Goal: Information Seeking & Learning: Learn about a topic

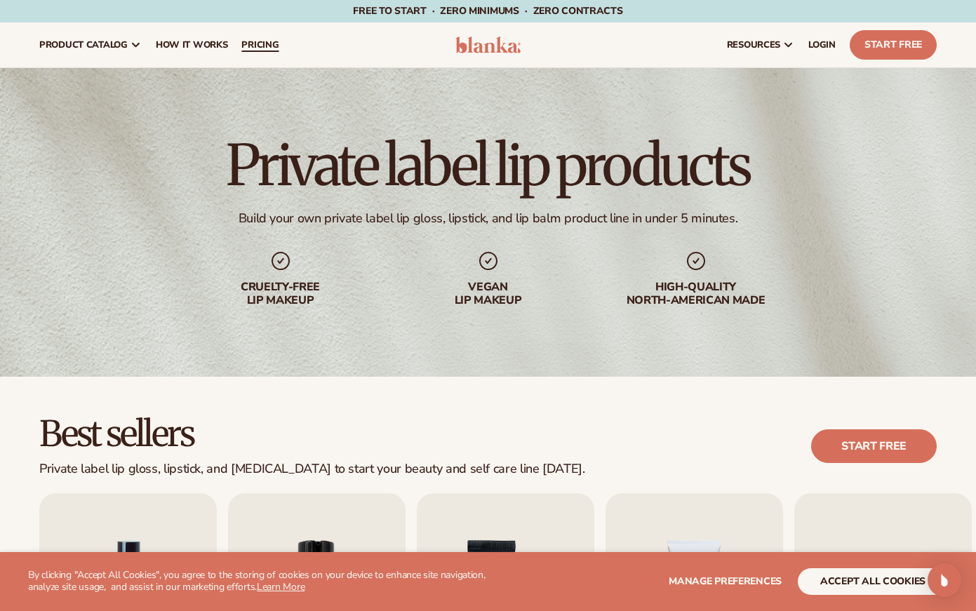
click at [264, 39] on span "pricing" at bounding box center [259, 44] width 37 height 11
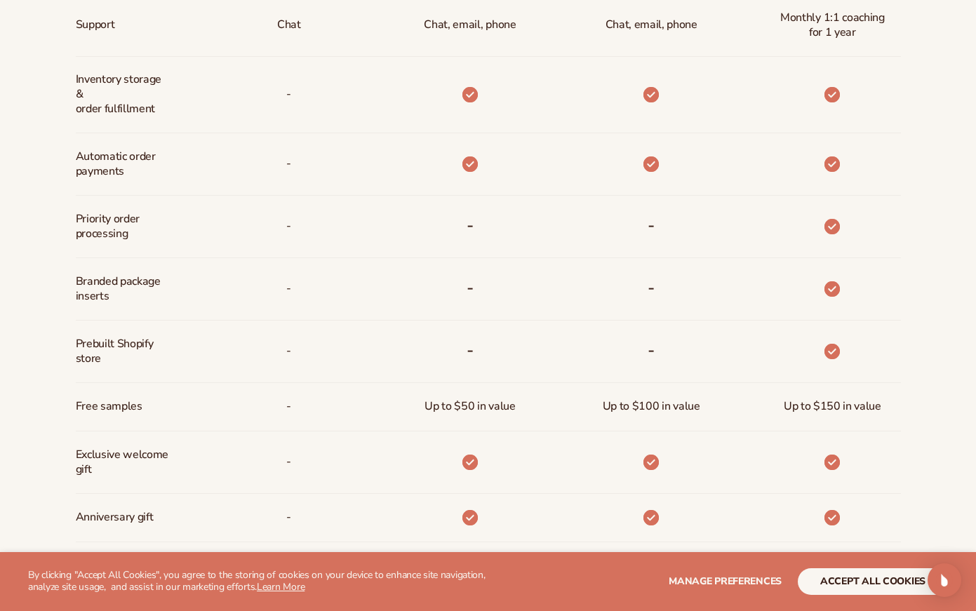
scroll to position [330, 0]
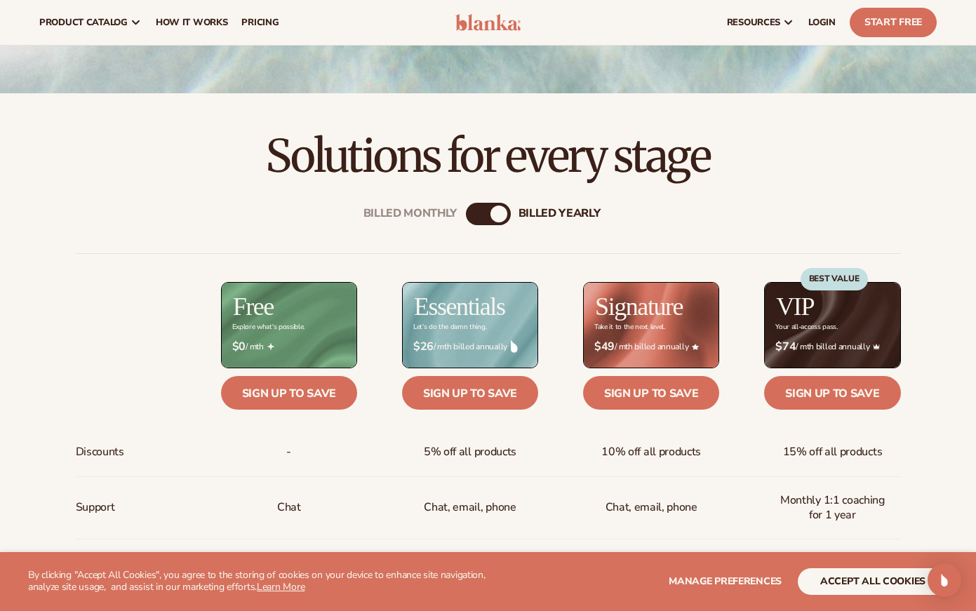
click at [481, 216] on div "Billed Monthly" at bounding box center [474, 213] width 17 height 17
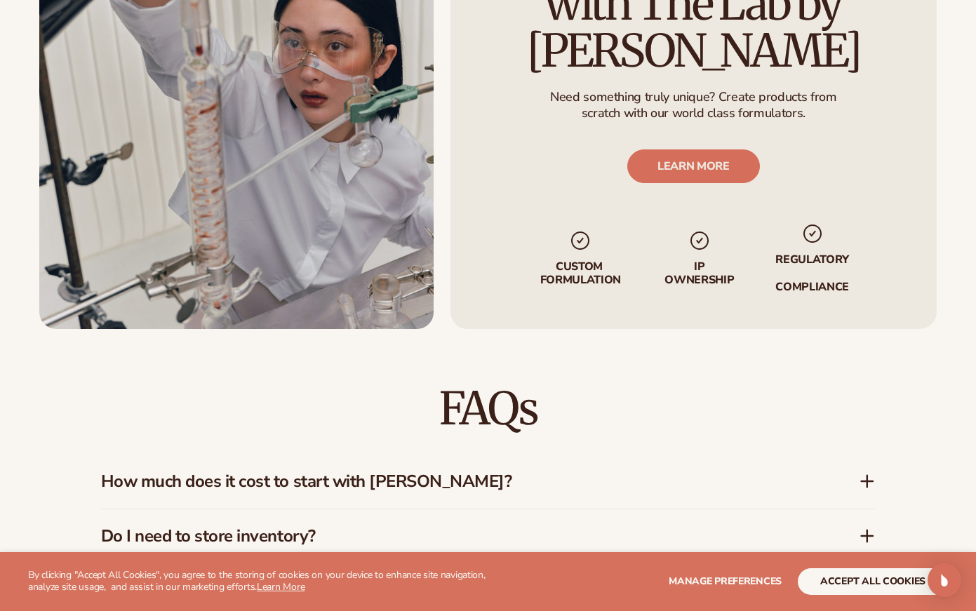
scroll to position [1787, 0]
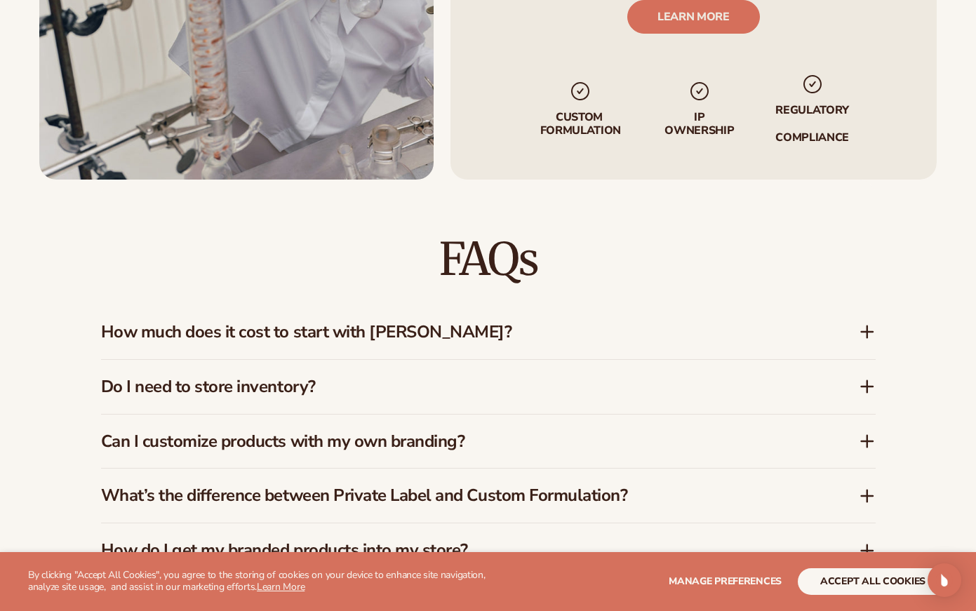
click at [279, 377] on h3 "Do I need to store inventory?" at bounding box center [458, 387] width 715 height 20
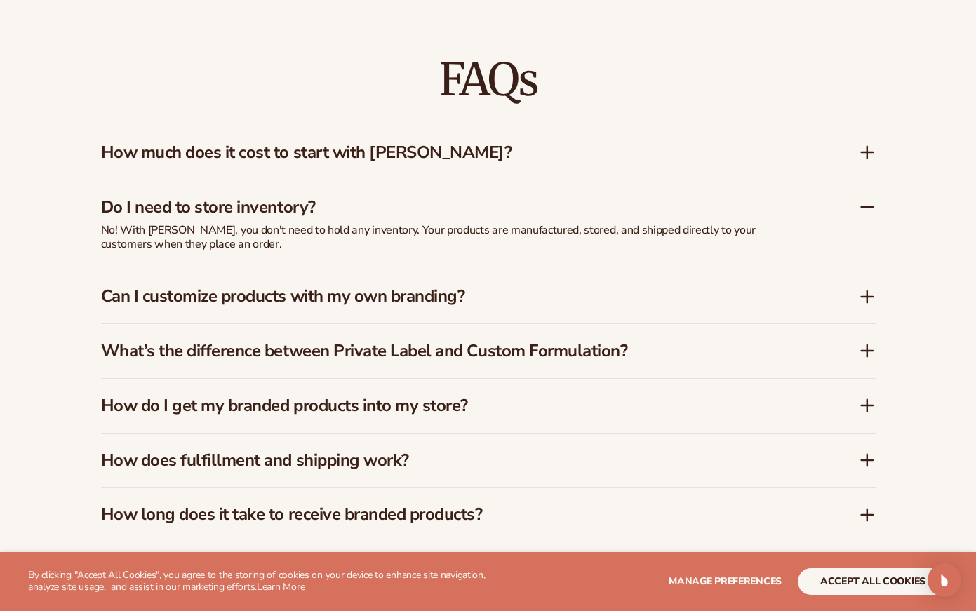
scroll to position [2013, 0]
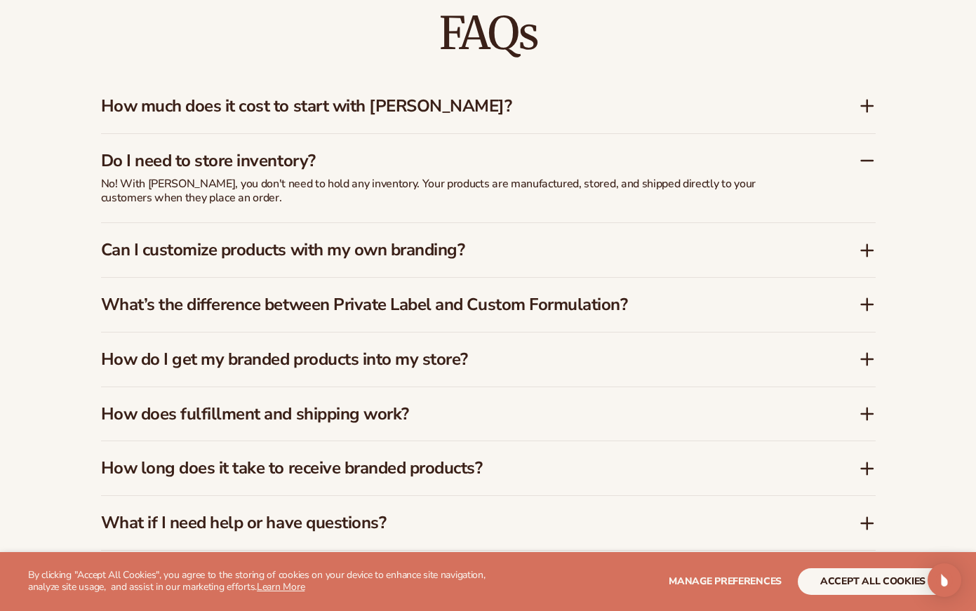
click at [378, 404] on h3 "How does fulfillment and shipping work?" at bounding box center [458, 414] width 715 height 20
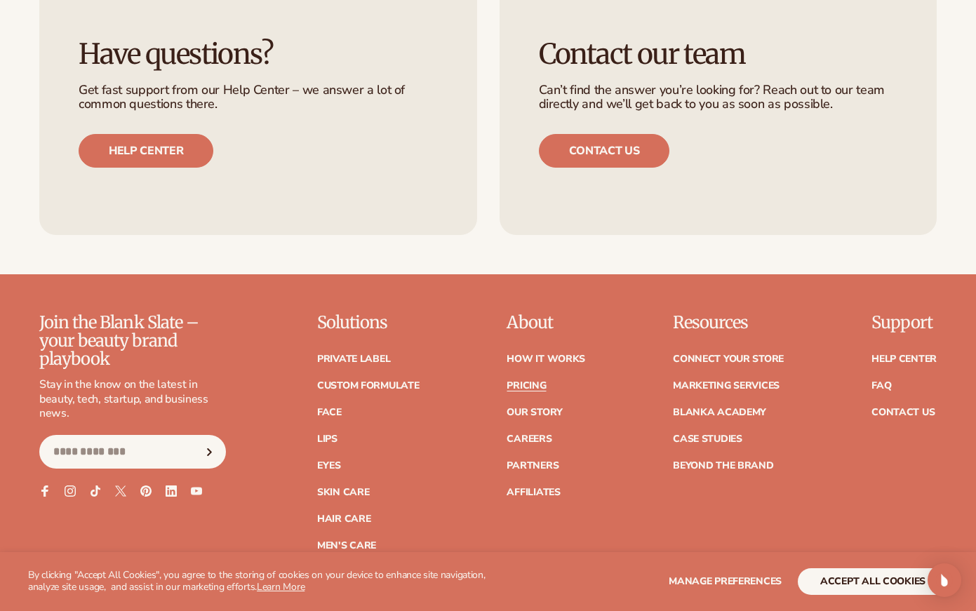
scroll to position [2690, 0]
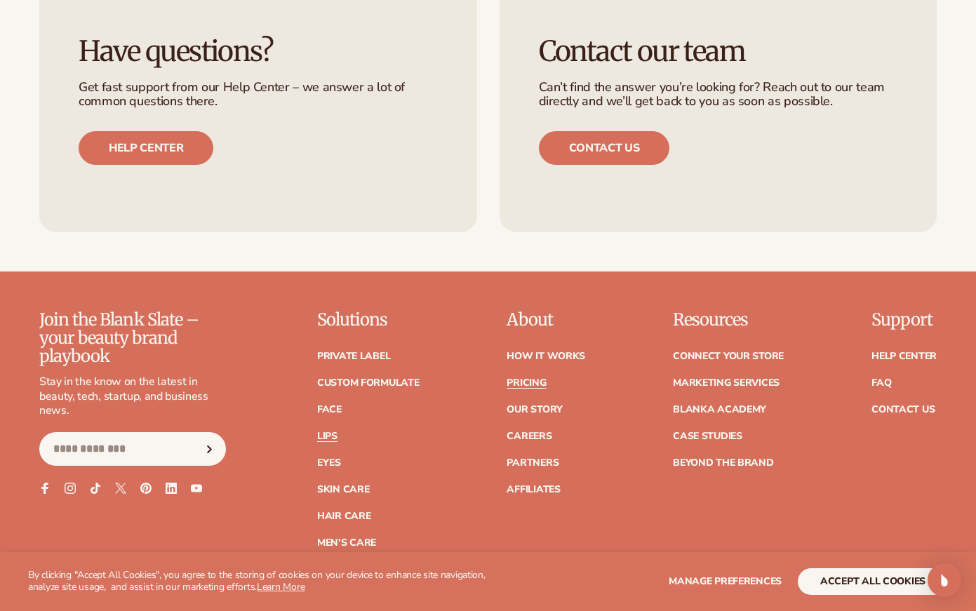
click at [330, 431] on link "Lips" at bounding box center [327, 436] width 20 height 10
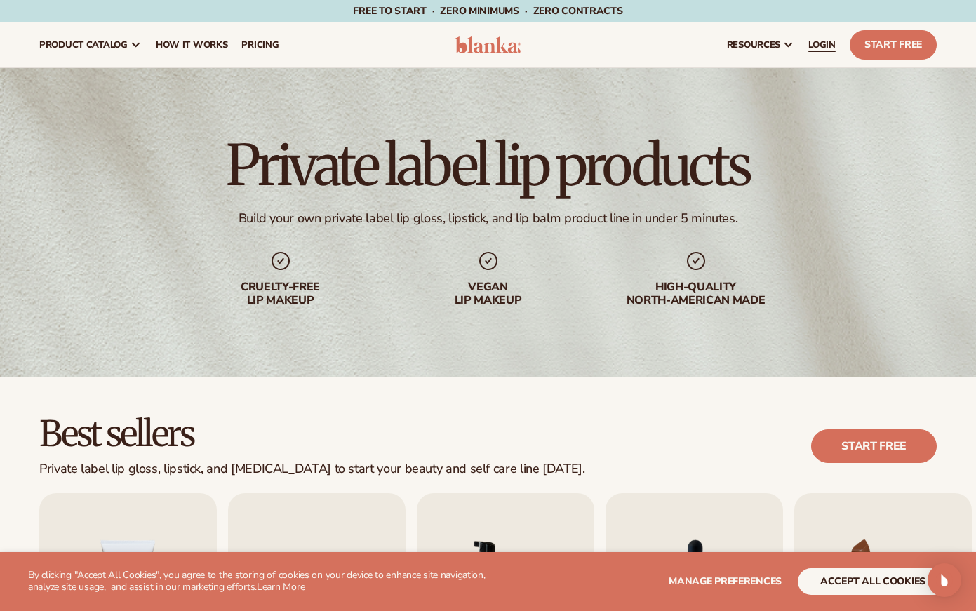
click at [824, 43] on span "LOGIN" at bounding box center [821, 44] width 27 height 11
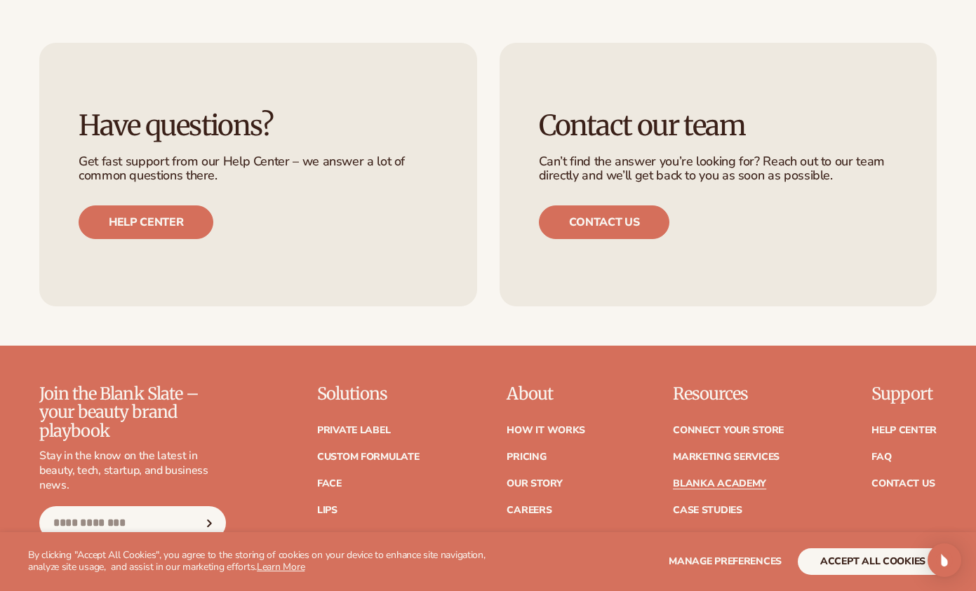
scroll to position [2511, 0]
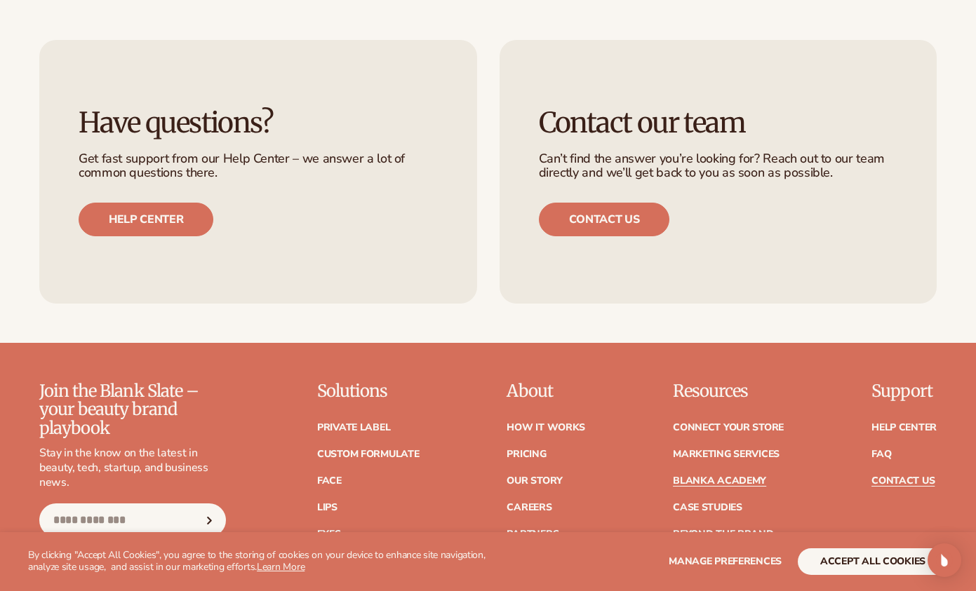
click at [900, 476] on link "Contact Us" at bounding box center [902, 481] width 63 height 10
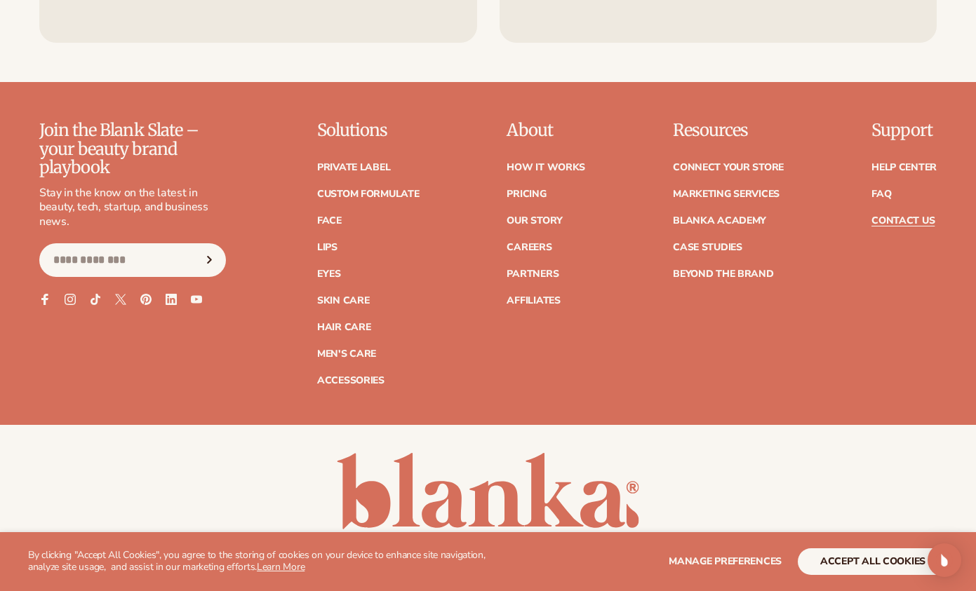
scroll to position [1264, 0]
